Goal: Task Accomplishment & Management: Complete application form

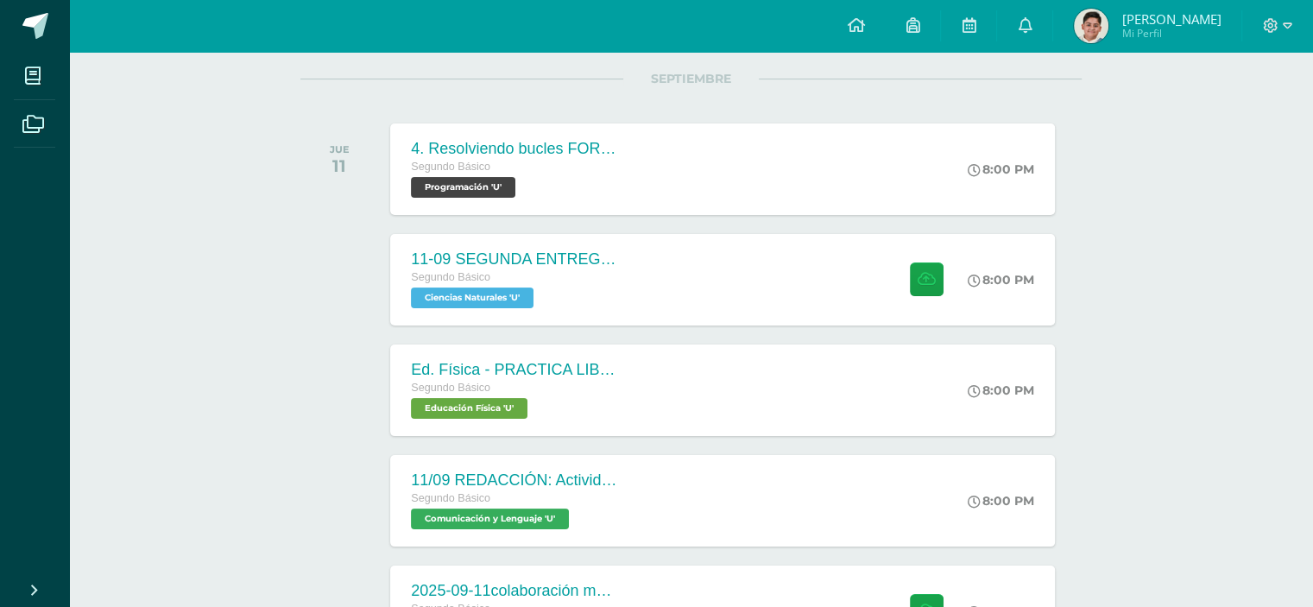
scroll to position [221, 0]
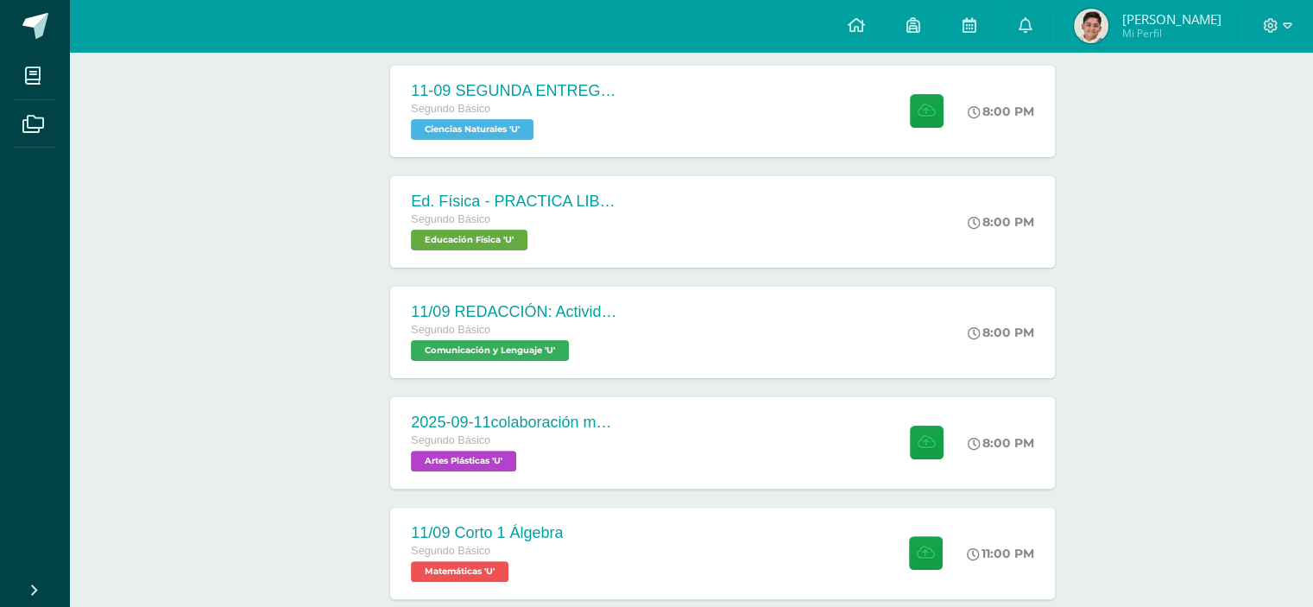
scroll to position [388, 0]
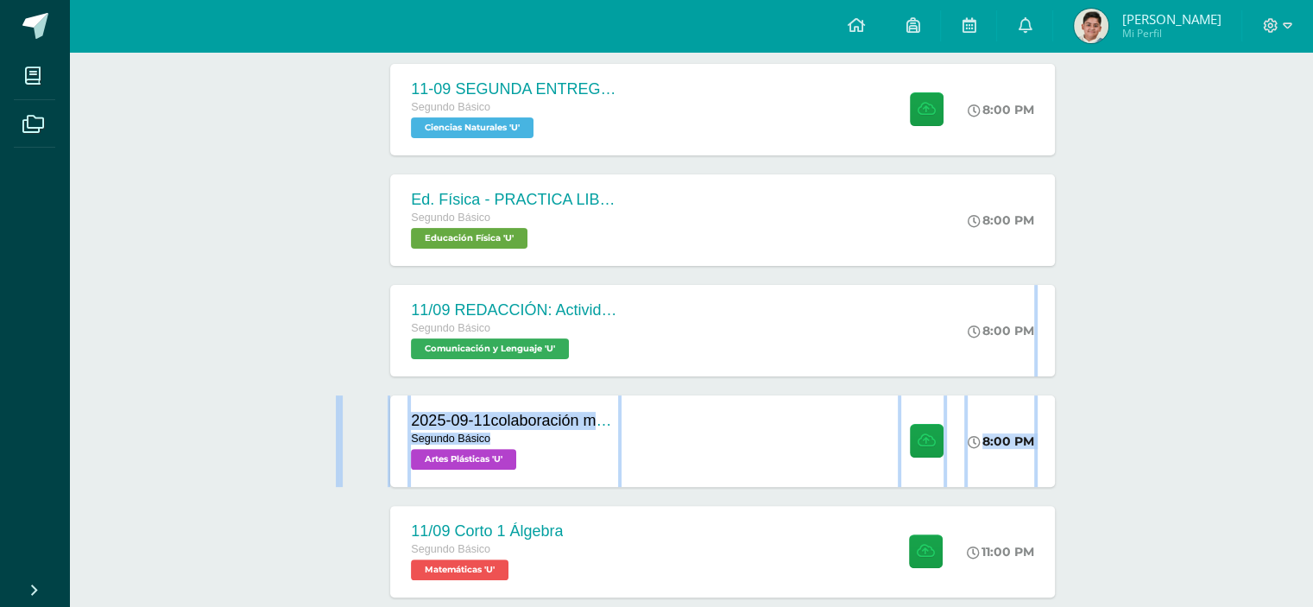
drag, startPoint x: 1152, startPoint y: 379, endPoint x: 1193, endPoint y: 320, distance: 71.9
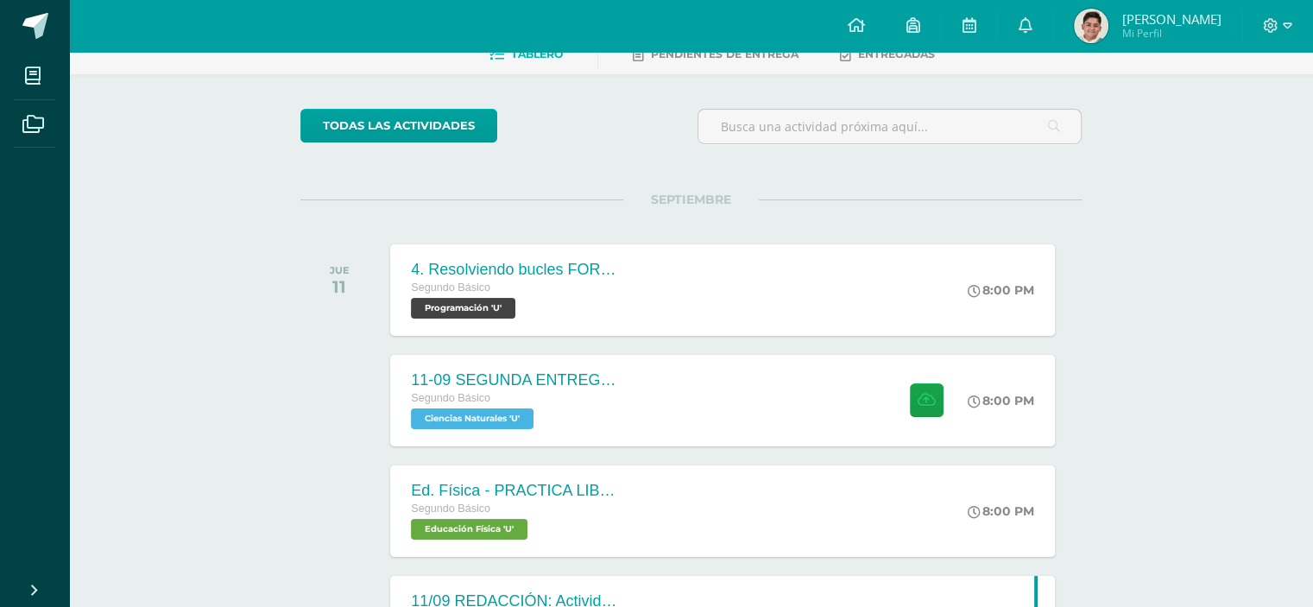
scroll to position [90, 0]
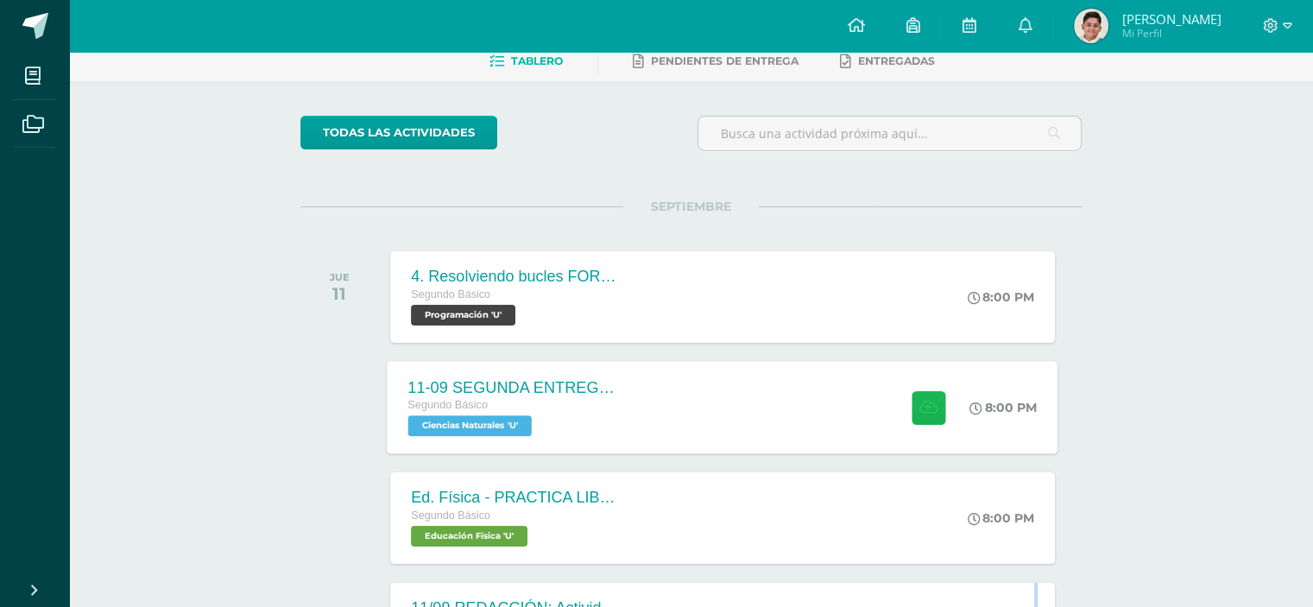
click at [925, 410] on icon at bounding box center [929, 407] width 18 height 15
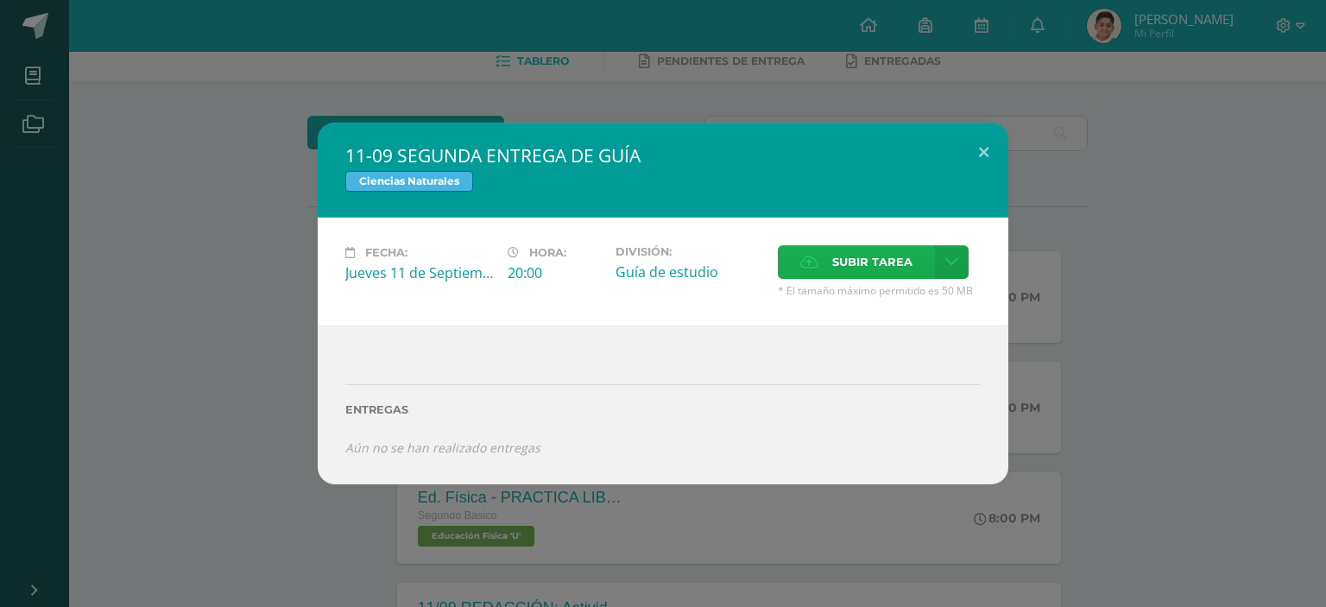
click at [861, 264] on span "Subir tarea" at bounding box center [872, 262] width 80 height 32
click at [0, 0] on input "Subir tarea" at bounding box center [0, 0] width 0 height 0
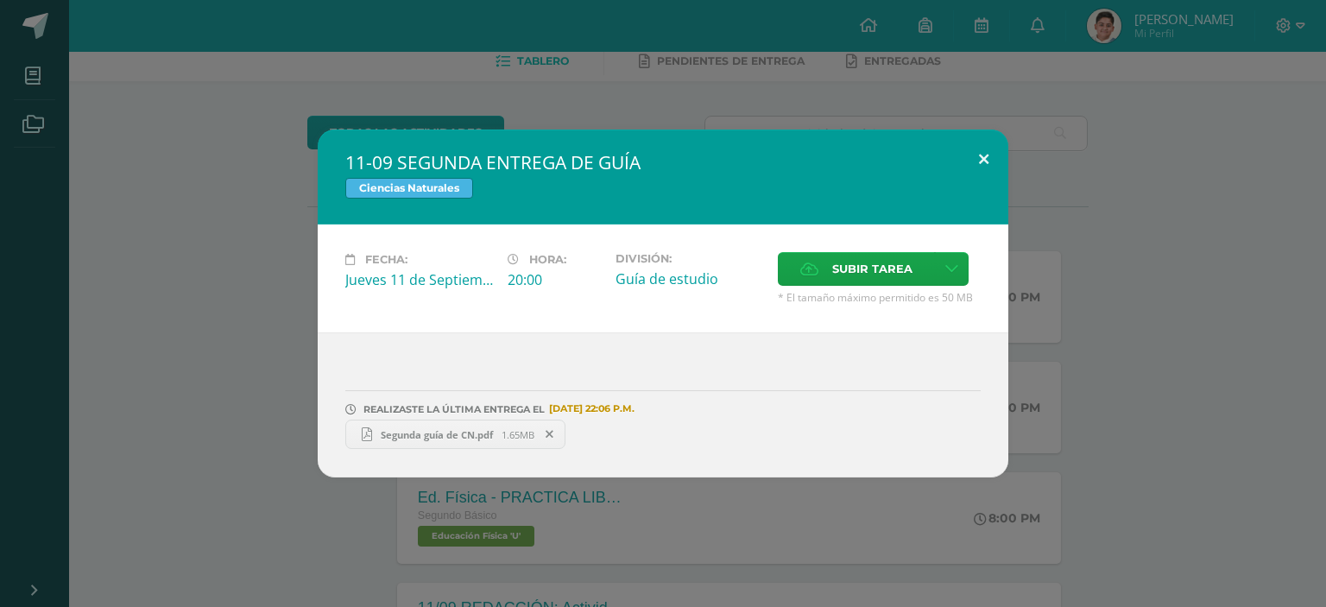
click at [979, 155] on button at bounding box center [983, 159] width 49 height 59
